Goal: Find specific page/section: Find specific page/section

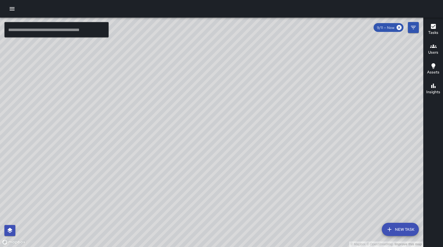
click at [11, 12] on button "button" at bounding box center [12, 8] width 11 height 11
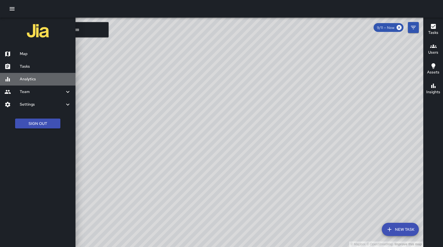
click at [29, 79] on h6 "Analytics" at bounding box center [45, 79] width 51 height 6
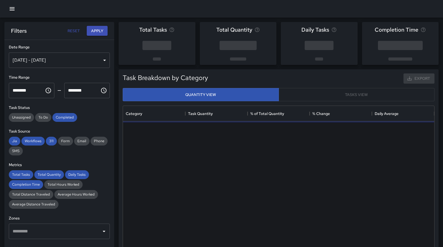
scroll to position [164, 312]
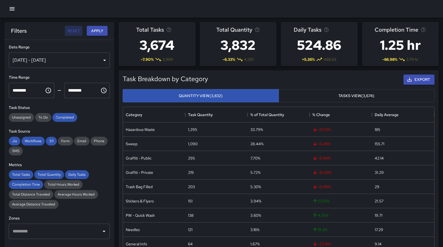
click at [72, 31] on button "Reset" at bounding box center [74, 31] width 18 height 10
click at [75, 31] on button "Reset" at bounding box center [74, 31] width 18 height 10
click at [76, 31] on button "Reset" at bounding box center [74, 31] width 18 height 10
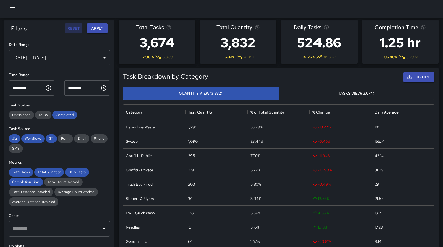
click at [75, 29] on button "Reset" at bounding box center [74, 28] width 18 height 10
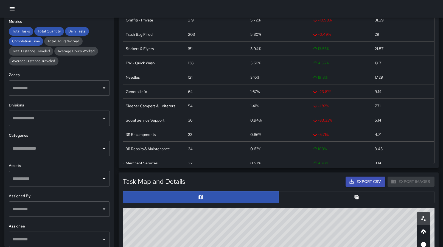
scroll to position [125, 0]
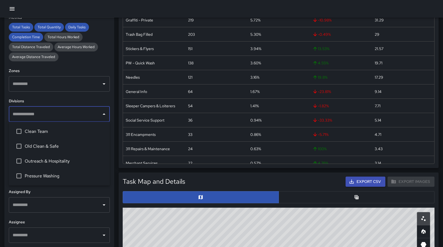
click at [36, 116] on input "text" at bounding box center [55, 114] width 88 height 10
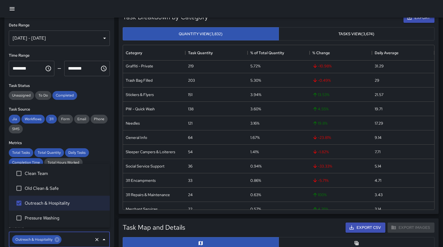
scroll to position [0, 0]
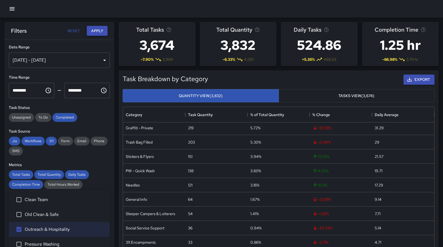
click at [98, 30] on button "Apply" at bounding box center [97, 31] width 21 height 10
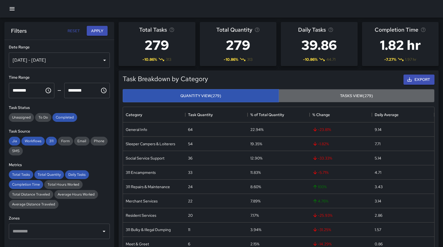
click at [323, 98] on button "Tasks View (279)" at bounding box center [357, 95] width 156 height 13
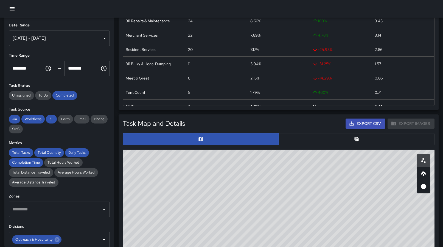
scroll to position [23, 0]
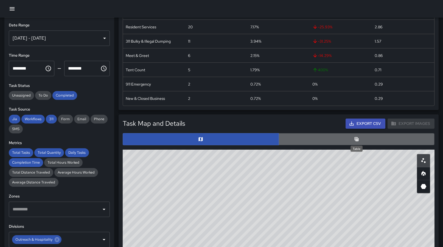
click at [357, 138] on icon "Table" at bounding box center [356, 138] width 5 height 5
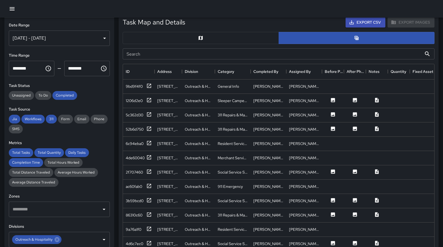
scroll to position [276, 0]
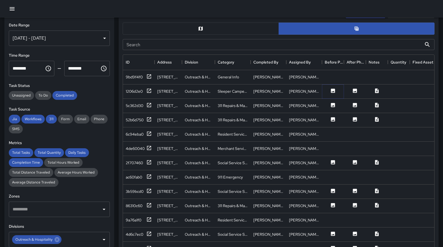
click at [333, 90] on icon at bounding box center [333, 90] width 4 height 4
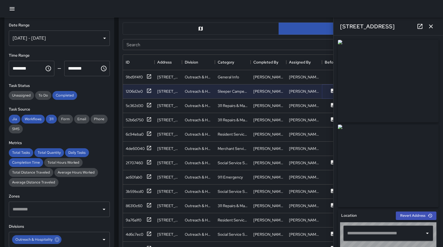
type input "**********"
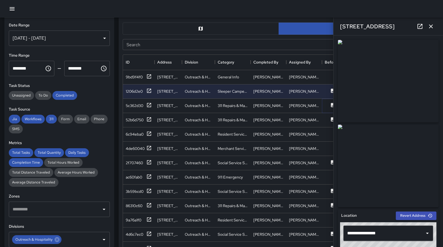
click at [332, 105] on icon at bounding box center [333, 105] width 4 height 4
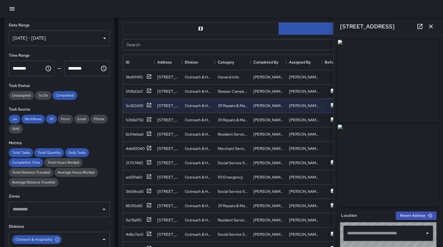
type input "**********"
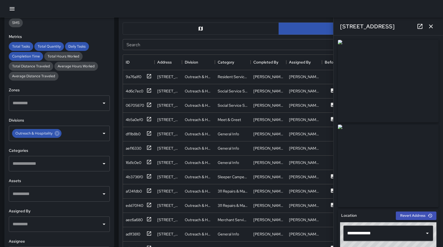
scroll to position [106, 0]
click at [38, 163] on input "text" at bounding box center [55, 164] width 88 height 10
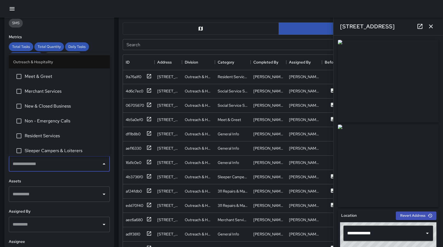
scroll to position [102, 0]
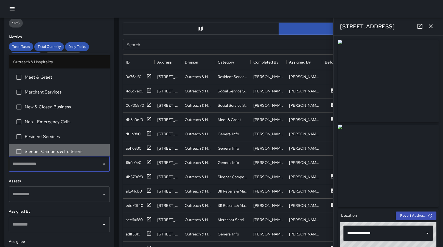
click at [42, 152] on span "Sleeper Campers & Loiterers" at bounding box center [65, 151] width 81 height 7
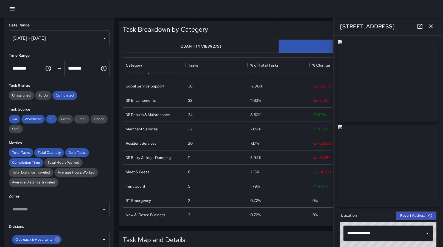
scroll to position [0, 0]
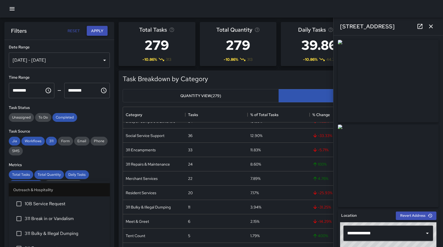
click at [99, 31] on button "Apply" at bounding box center [97, 31] width 21 height 10
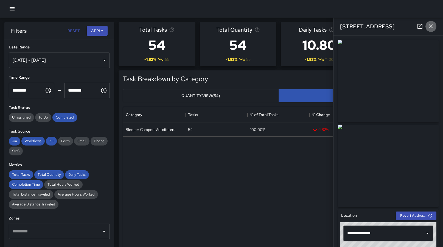
click at [432, 26] on icon "button" at bounding box center [431, 26] width 7 height 7
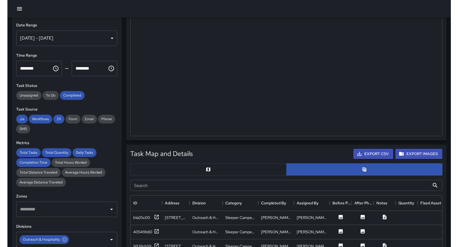
scroll to position [207, 0]
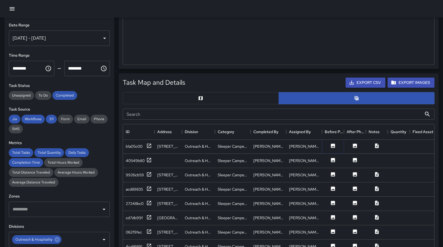
click at [334, 145] on icon at bounding box center [333, 145] width 4 height 4
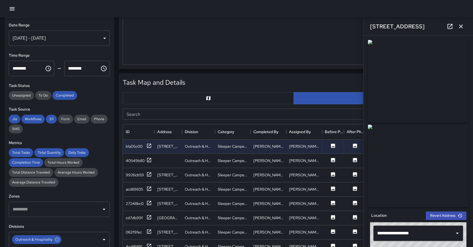
scroll to position [0, 0]
click at [331, 160] on icon at bounding box center [333, 160] width 4 height 4
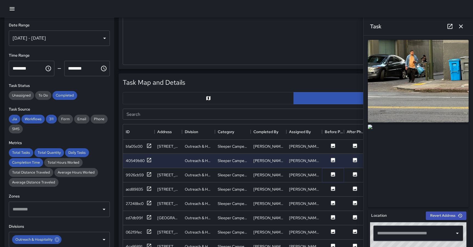
click at [333, 174] on icon at bounding box center [333, 174] width 4 height 4
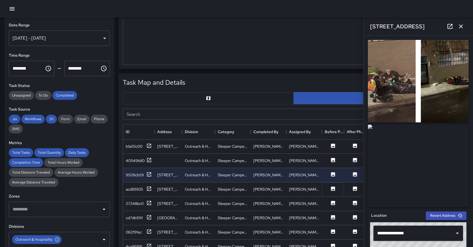
click at [332, 191] on button at bounding box center [333, 189] width 16 height 7
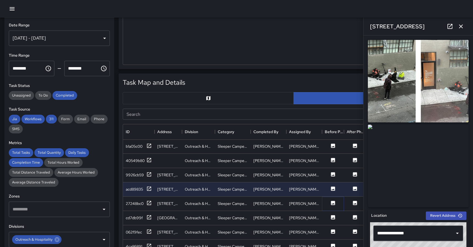
click at [333, 203] on icon at bounding box center [333, 203] width 4 height 4
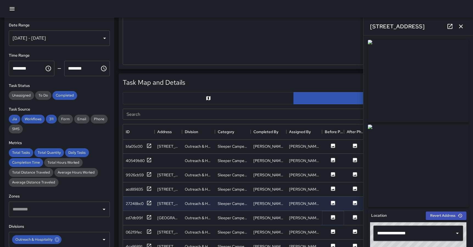
click at [333, 216] on icon at bounding box center [333, 217] width 4 height 4
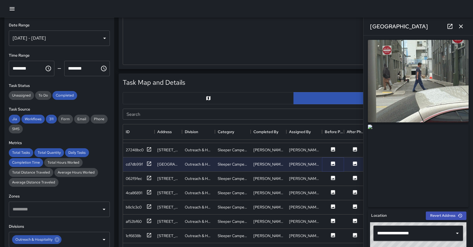
scroll to position [199, 0]
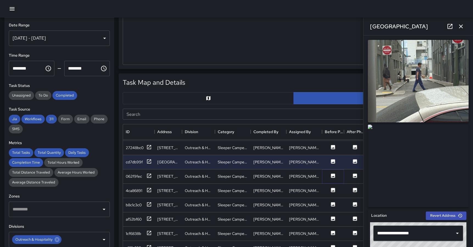
click at [334, 176] on icon at bounding box center [333, 175] width 4 height 4
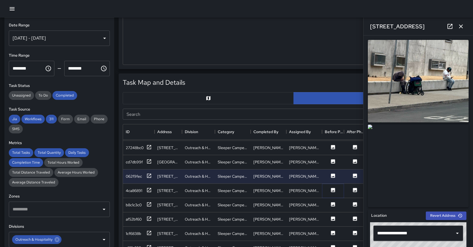
click at [332, 191] on icon at bounding box center [333, 189] width 5 height 5
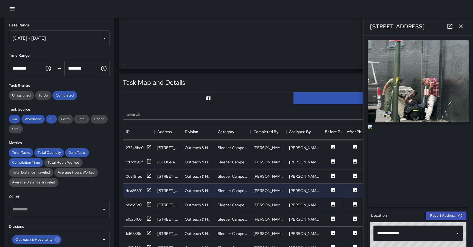
click at [333, 204] on icon at bounding box center [333, 204] width 4 height 4
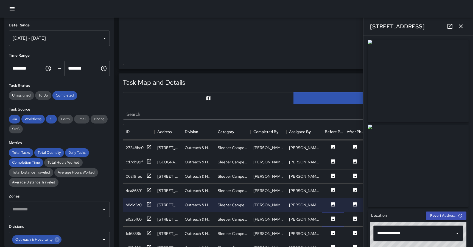
click at [333, 217] on icon at bounding box center [333, 218] width 4 height 4
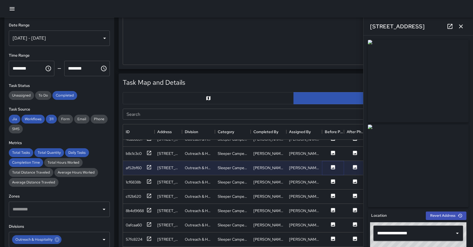
scroll to position [251, 0]
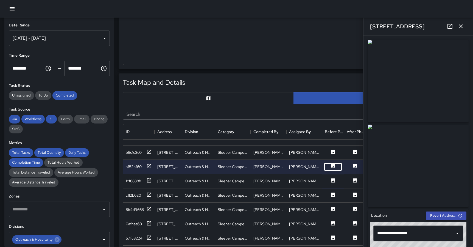
click at [335, 178] on icon at bounding box center [333, 180] width 4 height 4
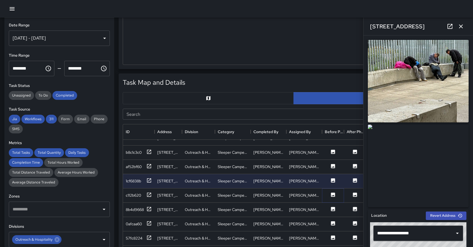
click at [334, 194] on icon at bounding box center [333, 194] width 4 height 4
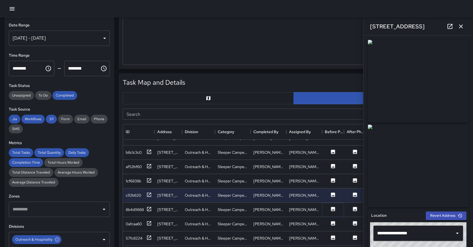
click at [334, 212] on button at bounding box center [333, 209] width 16 height 7
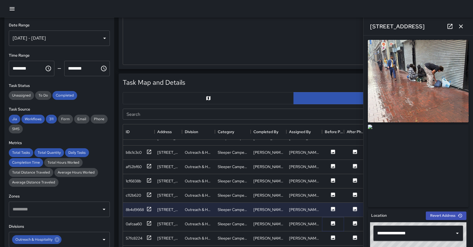
click at [334, 224] on icon at bounding box center [333, 223] width 4 height 4
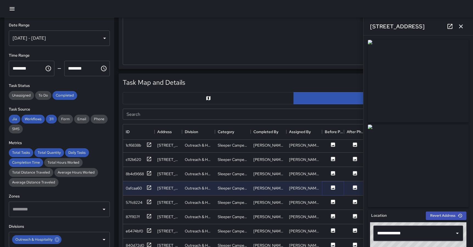
scroll to position [303, 0]
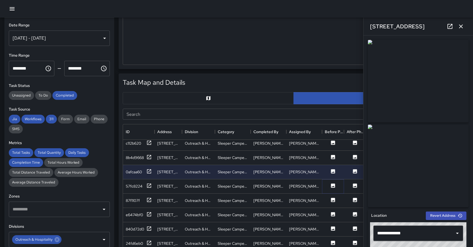
click at [333, 185] on icon at bounding box center [333, 185] width 4 height 4
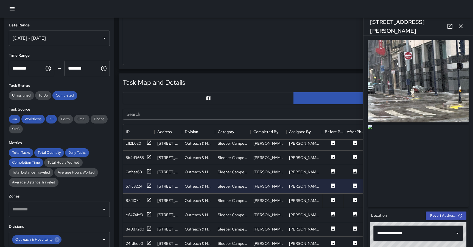
click at [332, 200] on icon at bounding box center [333, 200] width 4 height 4
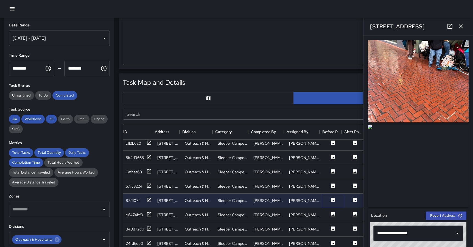
scroll to position [303, 2]
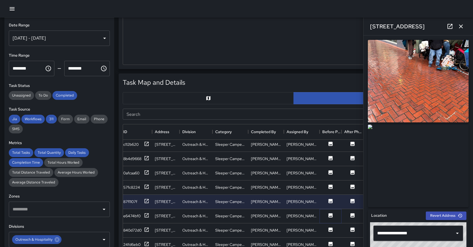
click at [332, 214] on button at bounding box center [331, 215] width 16 height 7
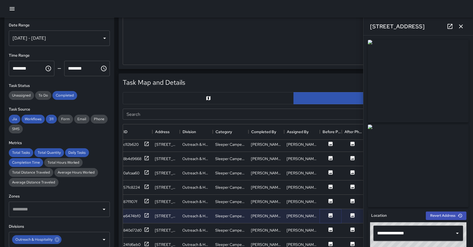
scroll to position [302, 2]
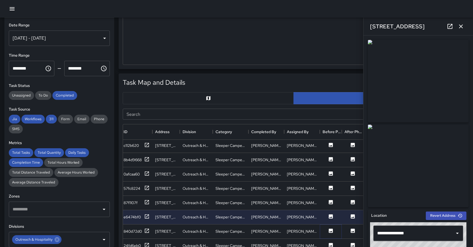
click at [331, 229] on icon at bounding box center [331, 230] width 4 height 4
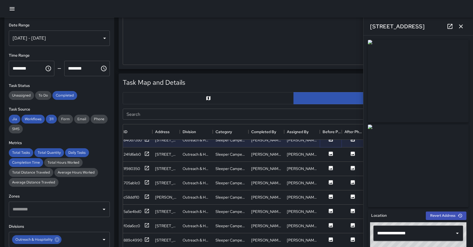
scroll to position [394, 2]
